Goal: Complete application form

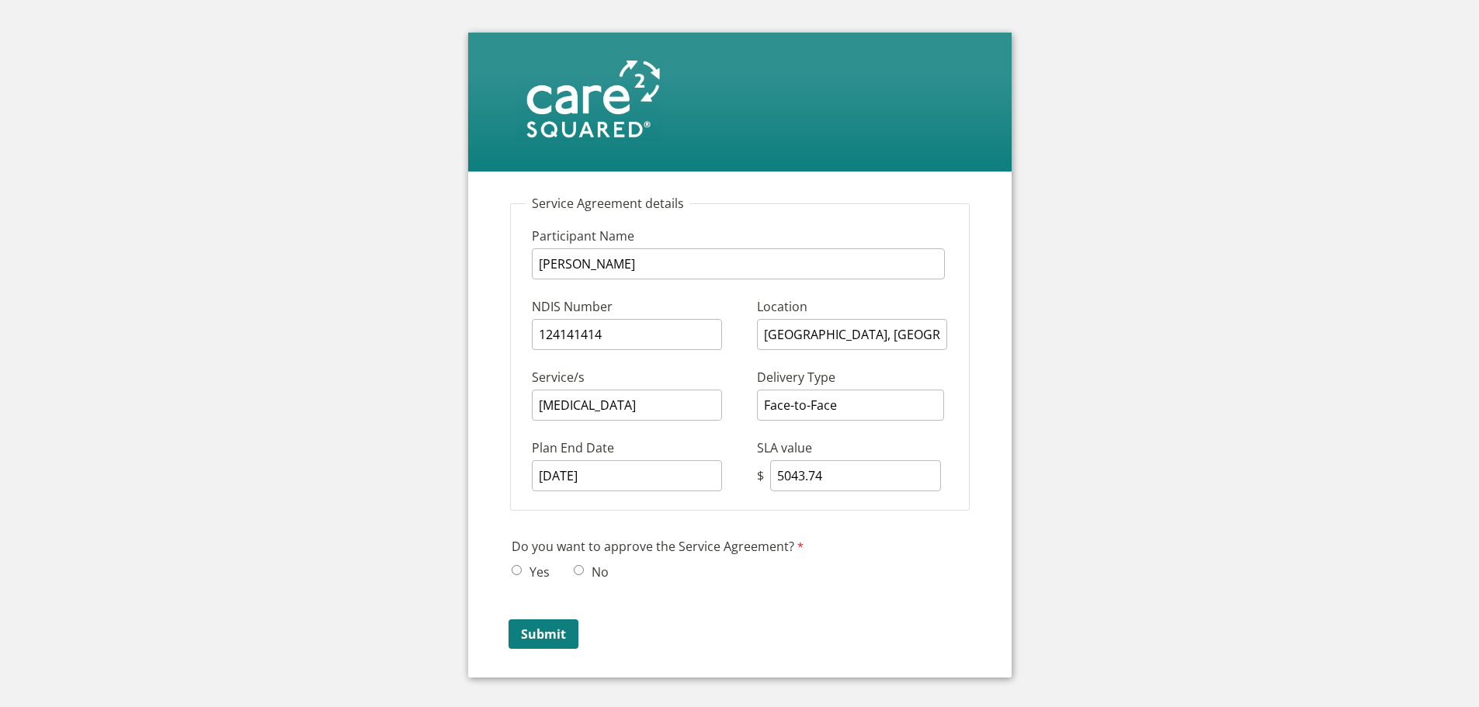
click at [519, 570] on input "Yes" at bounding box center [517, 570] width 10 height 10
radio input "true"
click at [553, 629] on input "Submit" at bounding box center [543, 633] width 70 height 29
click at [512, 570] on input "Yes" at bounding box center [517, 570] width 10 height 10
radio input "true"
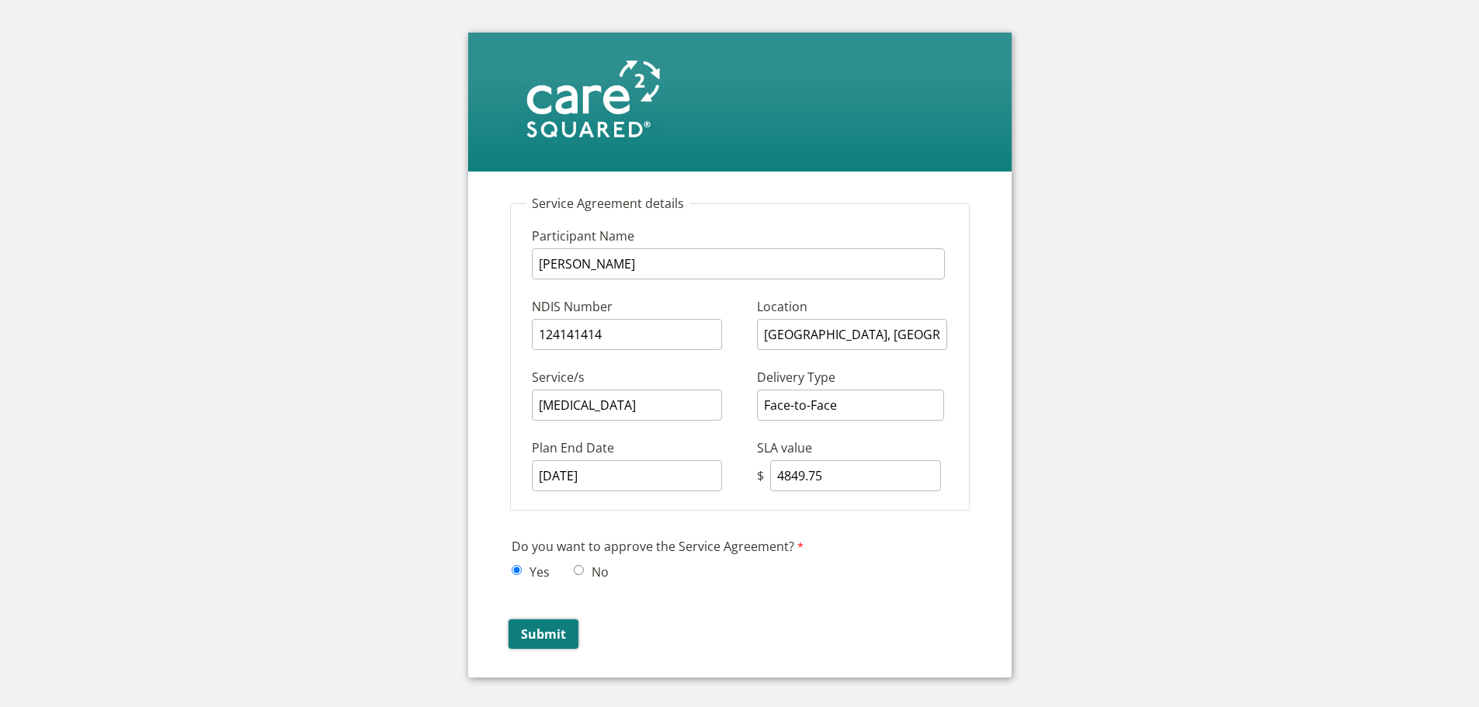
click at [546, 640] on input "Submit" at bounding box center [543, 633] width 70 height 29
click at [520, 564] on span "Yes" at bounding box center [535, 571] width 47 height 23
click at [522, 571] on span "Yes" at bounding box center [535, 571] width 47 height 23
click at [517, 569] on input "Yes" at bounding box center [517, 570] width 10 height 10
radio input "true"
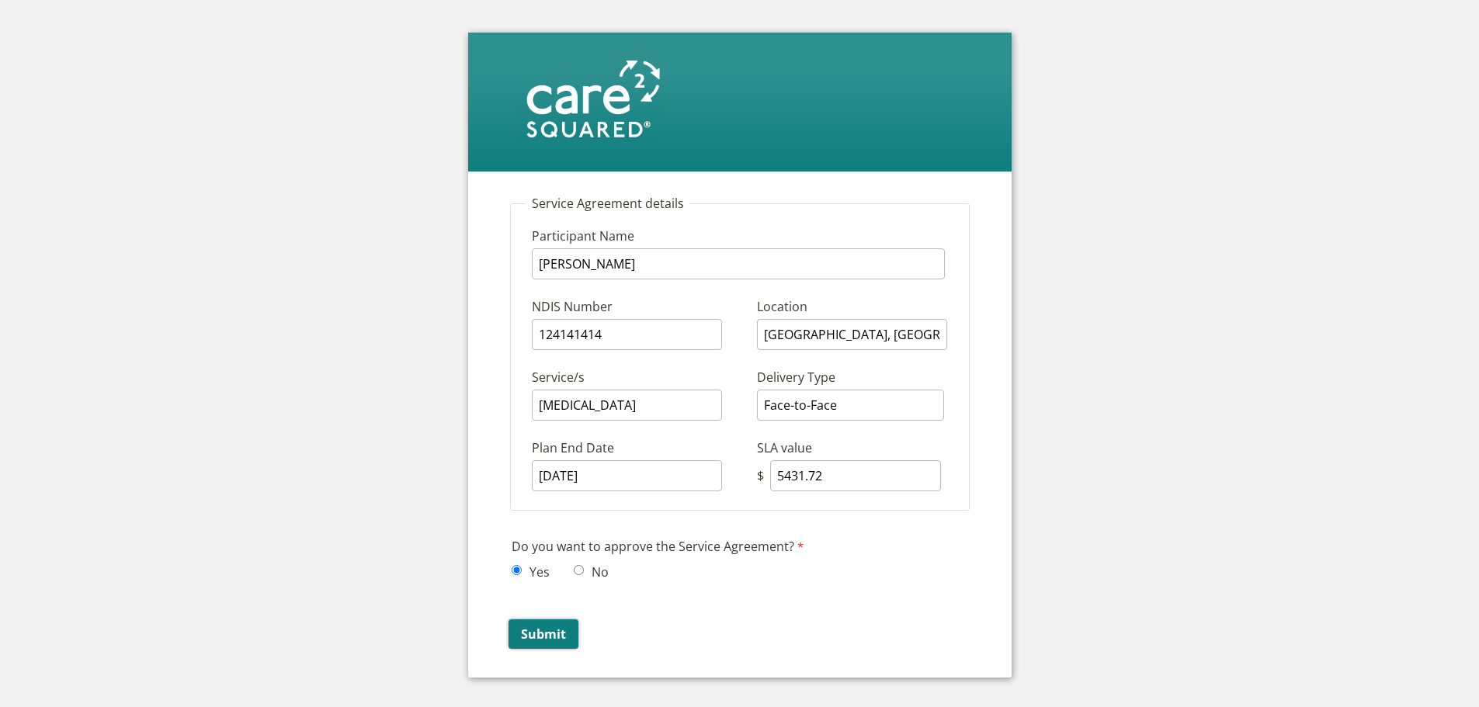
click at [540, 640] on input "Submit" at bounding box center [543, 633] width 70 height 29
click at [515, 570] on input "Yes" at bounding box center [517, 570] width 10 height 10
radio input "true"
click at [540, 627] on input "Submit" at bounding box center [543, 633] width 70 height 29
